Goal: Transaction & Acquisition: Purchase product/service

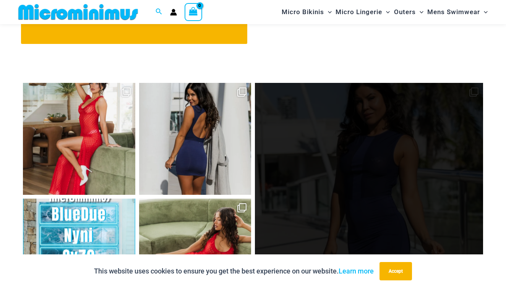
scroll to position [3028, 0]
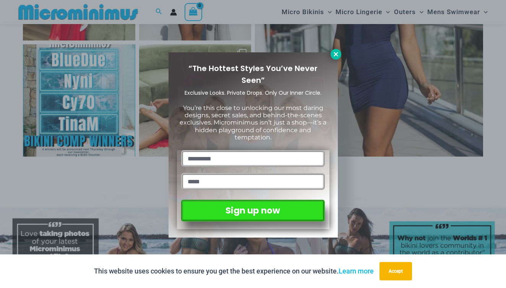
click at [335, 53] on icon at bounding box center [335, 54] width 4 height 4
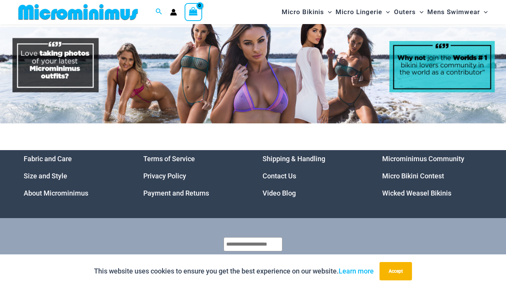
scroll to position [3208, 0]
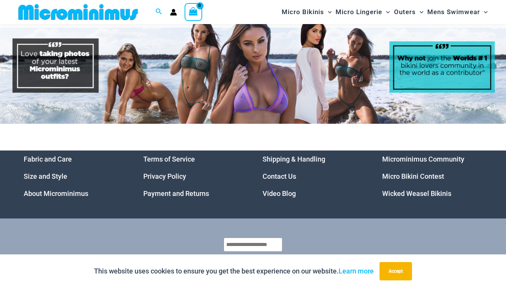
click at [283, 172] on link "Contact Us" at bounding box center [279, 176] width 34 height 8
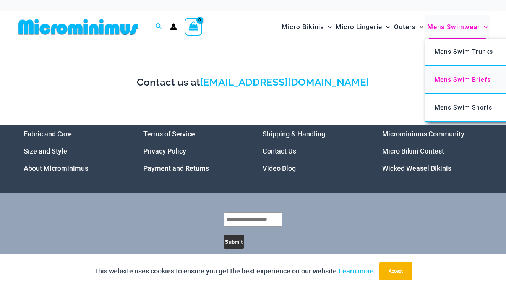
click at [471, 78] on span "Mens Swim Briefs" at bounding box center [462, 79] width 56 height 7
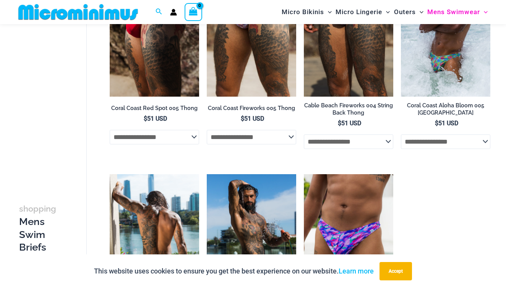
scroll to position [47, 0]
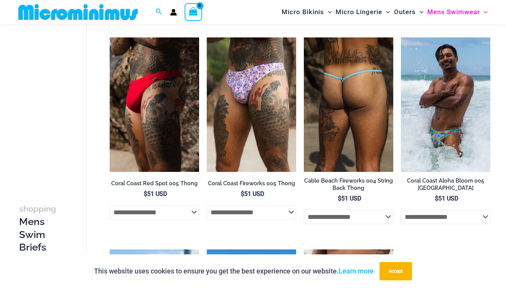
click at [351, 137] on img at bounding box center [348, 104] width 89 height 134
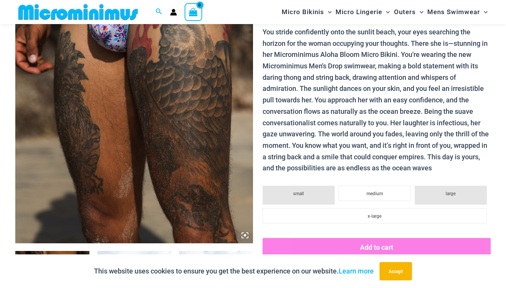
scroll to position [310, 0]
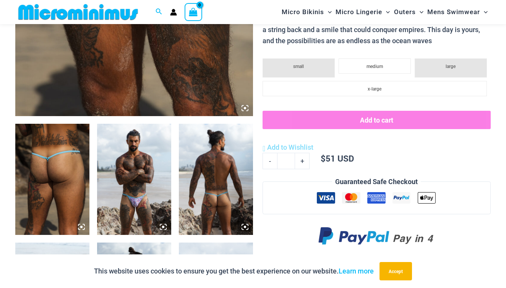
click at [147, 175] on img at bounding box center [134, 179] width 74 height 111
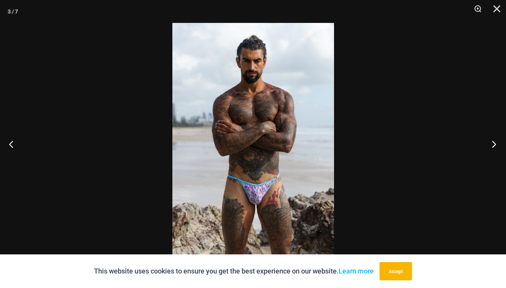
click at [498, 143] on button "Next" at bounding box center [491, 144] width 29 height 38
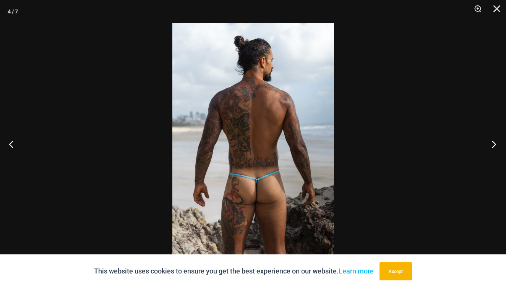
click at [498, 143] on button "Next" at bounding box center [491, 144] width 29 height 38
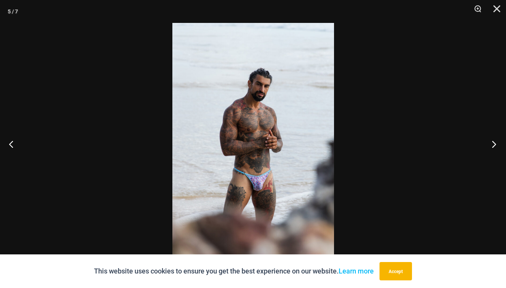
click at [498, 143] on button "Next" at bounding box center [491, 144] width 29 height 38
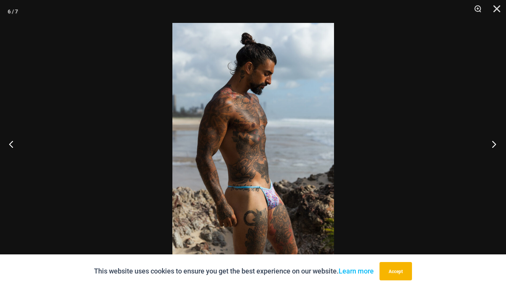
click at [498, 143] on button "Next" at bounding box center [491, 144] width 29 height 38
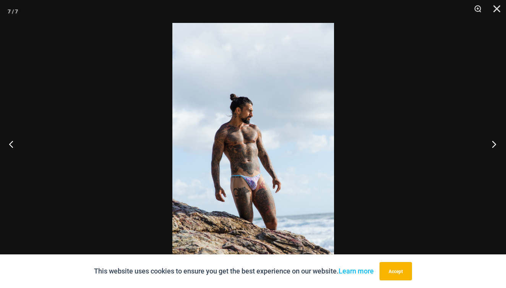
click at [498, 143] on button "Next" at bounding box center [491, 144] width 29 height 38
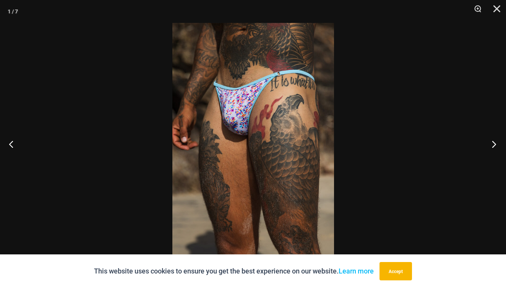
click at [498, 143] on button "Next" at bounding box center [491, 144] width 29 height 38
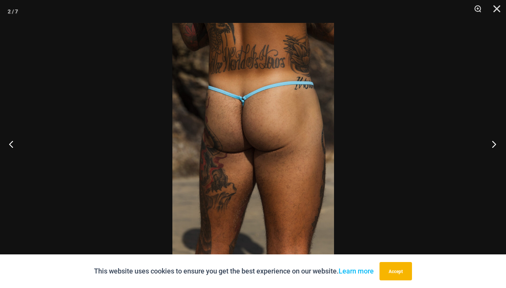
click at [498, 143] on button "Next" at bounding box center [491, 144] width 29 height 38
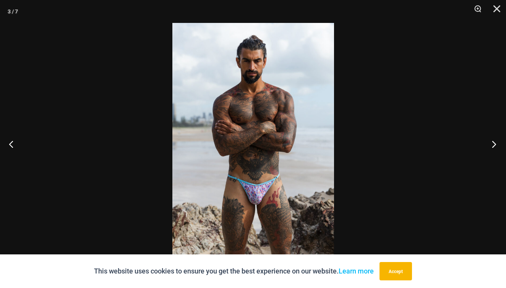
click at [498, 143] on button "Next" at bounding box center [491, 144] width 29 height 38
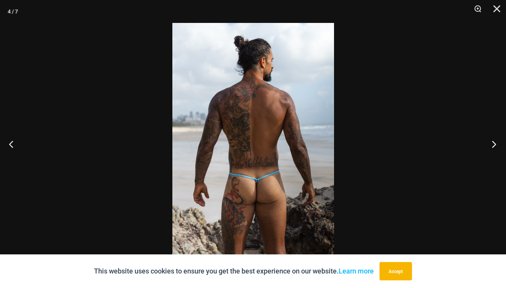
click at [497, 143] on button "Next" at bounding box center [491, 144] width 29 height 38
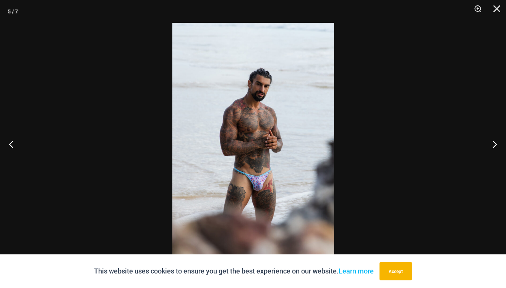
click at [271, 143] on img at bounding box center [253, 144] width 162 height 242
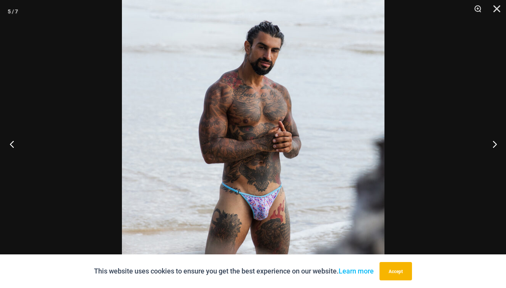
click at [13, 139] on button "Previous" at bounding box center [14, 144] width 29 height 38
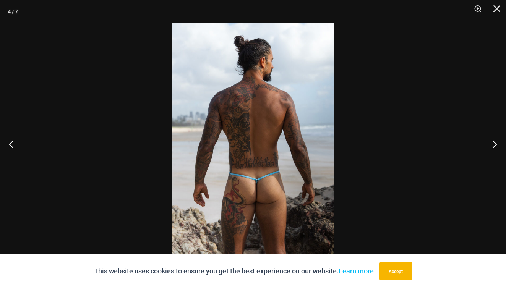
click at [270, 151] on img at bounding box center [253, 144] width 162 height 242
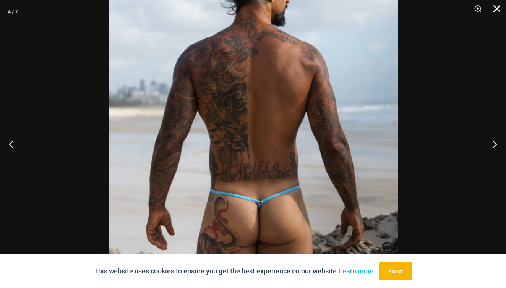
click at [499, 7] on button "Close" at bounding box center [493, 11] width 19 height 23
